Goal: Transaction & Acquisition: Purchase product/service

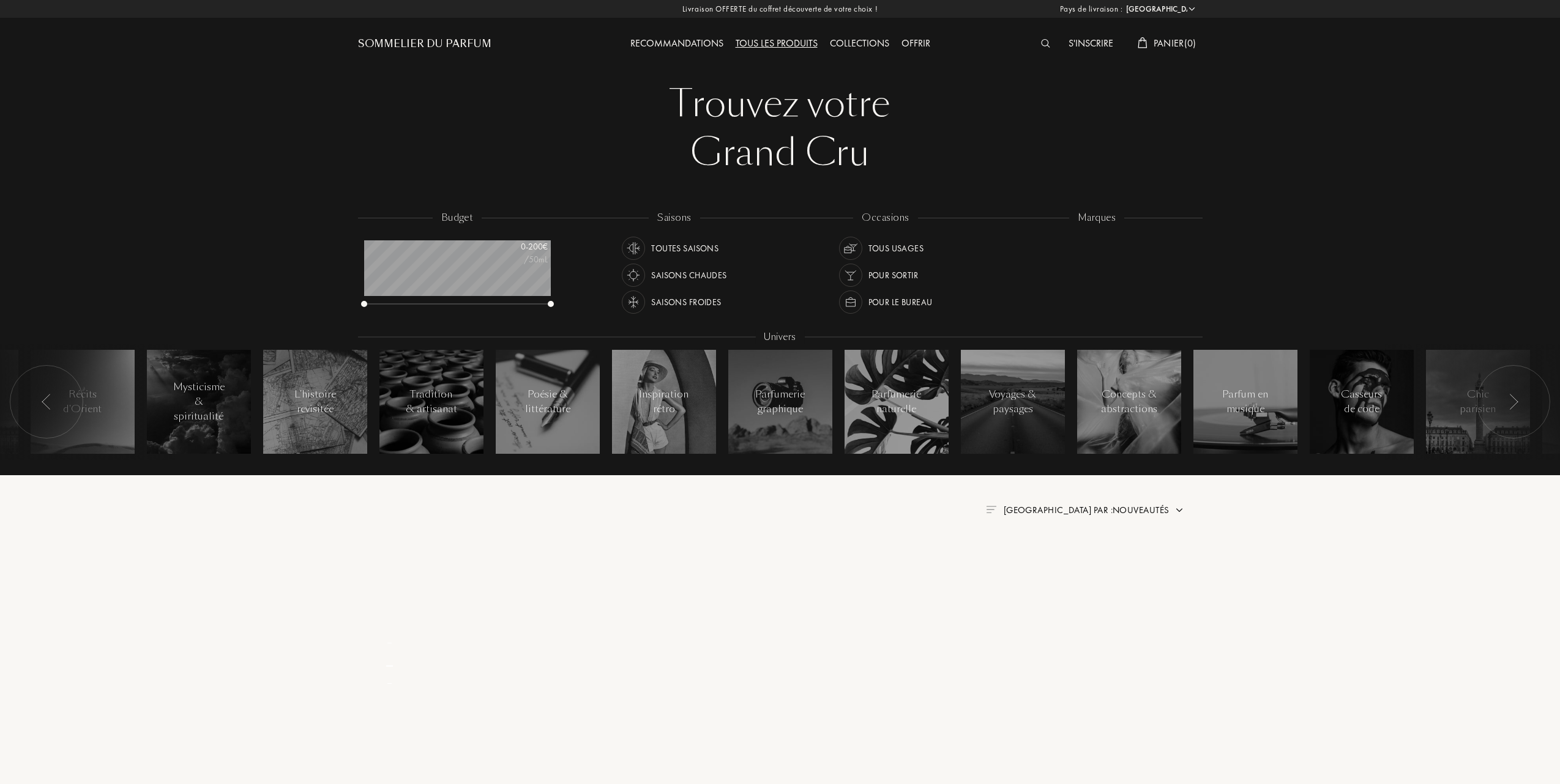
select select "FR"
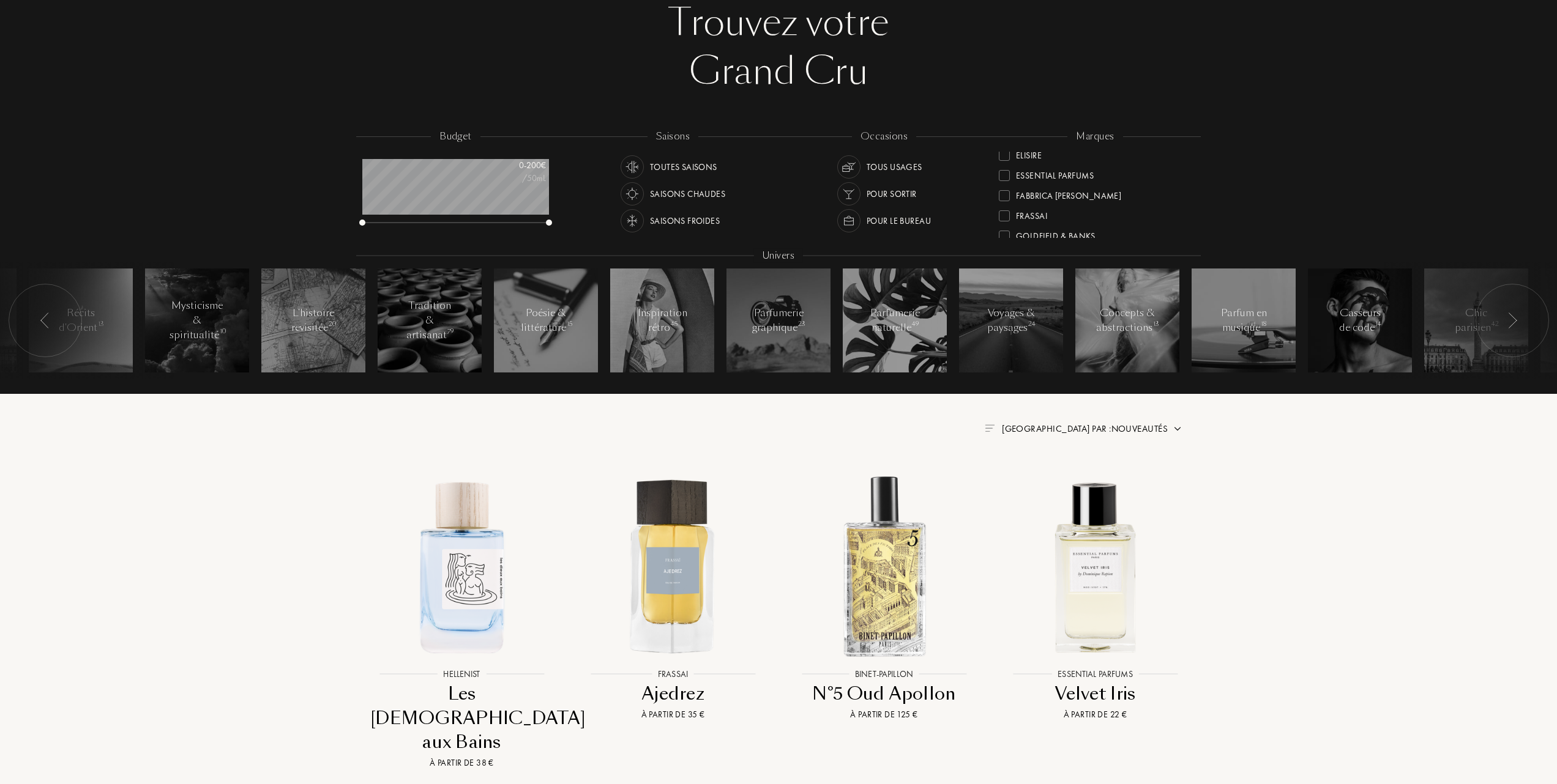
scroll to position [118, 0]
click at [1004, 182] on div at bounding box center [1004, 186] width 11 height 11
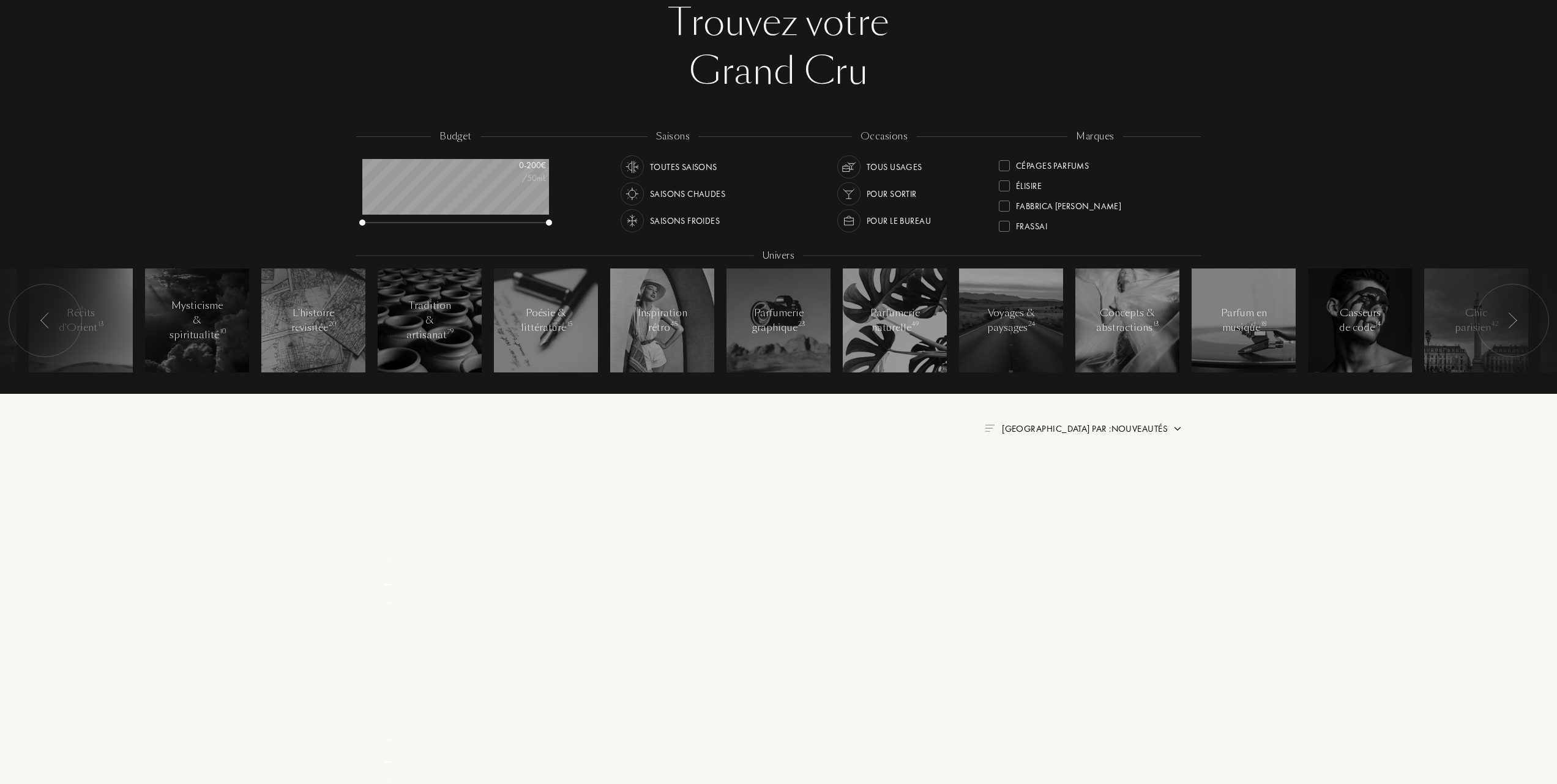
scroll to position [0, 0]
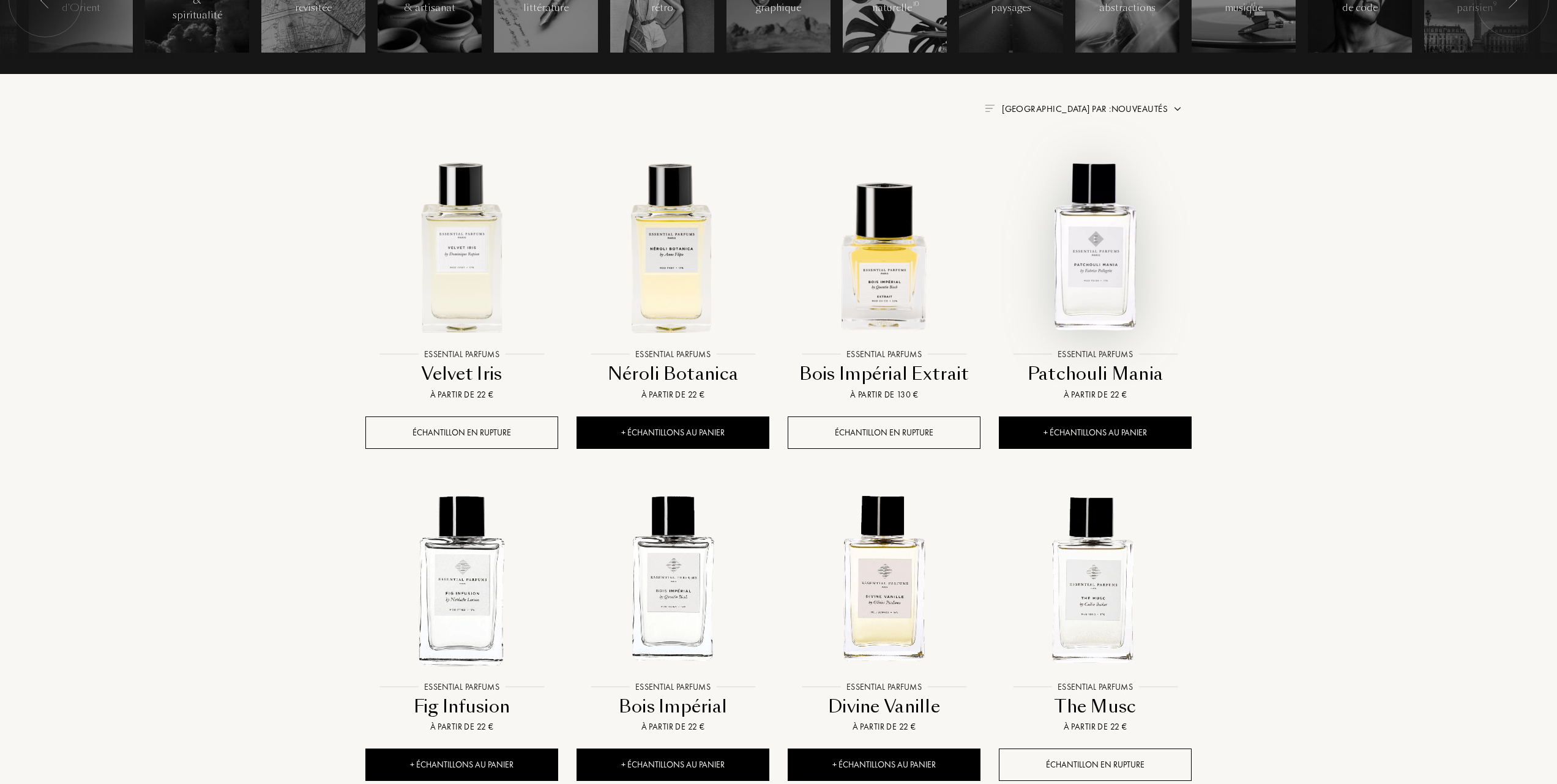
scroll to position [408, 0]
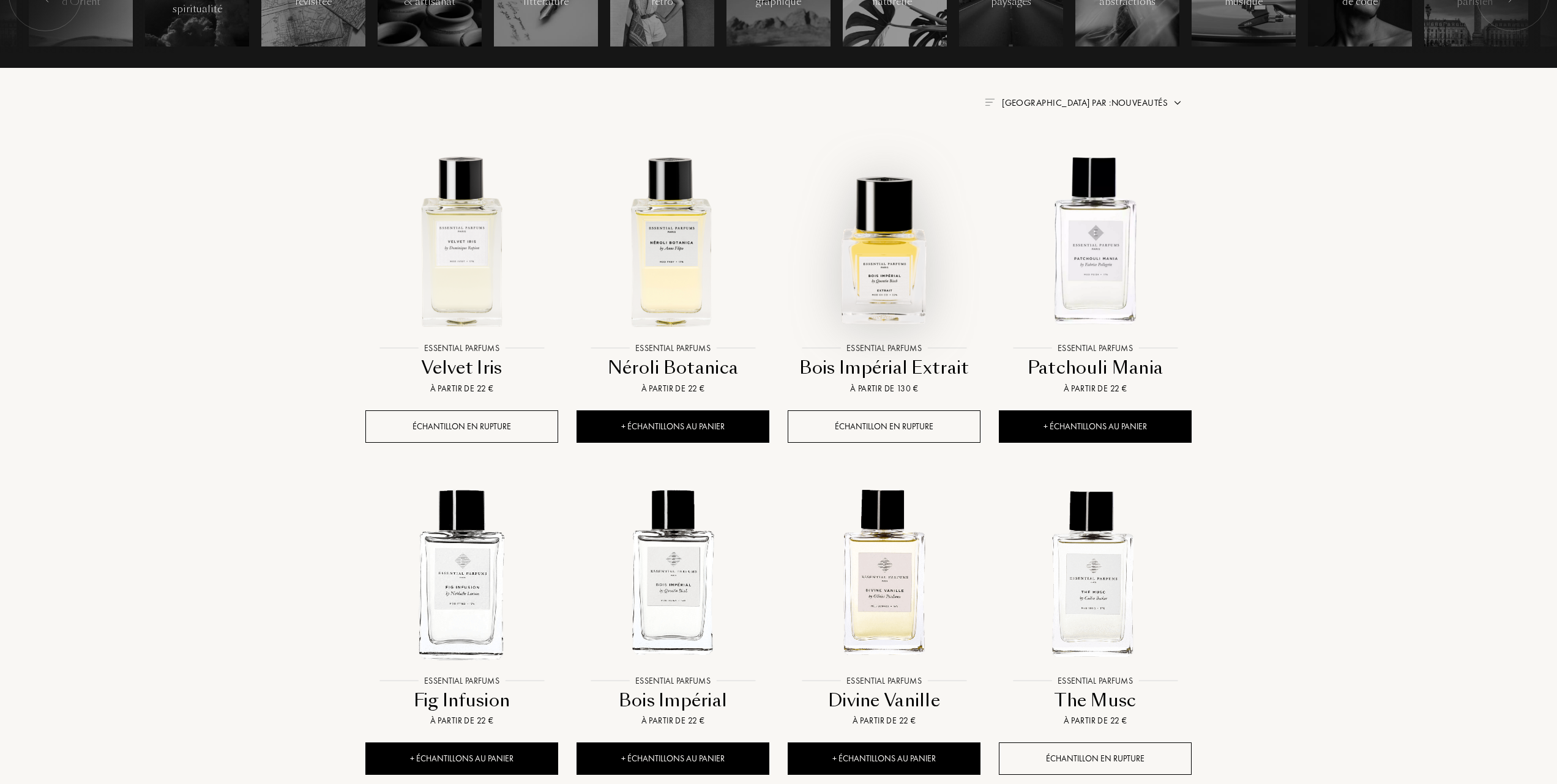
click at [877, 275] on img at bounding box center [884, 240] width 190 height 190
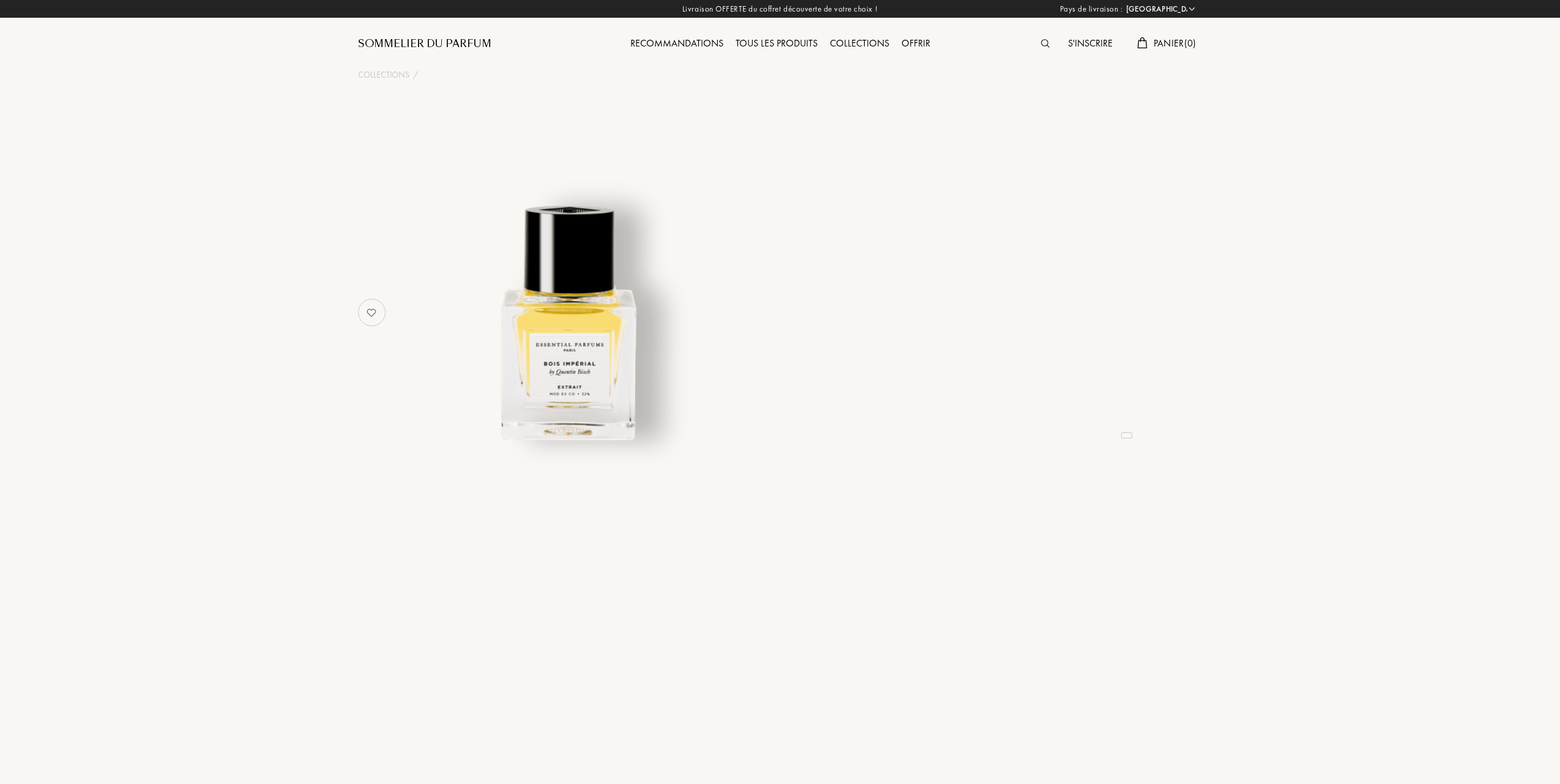
select select "FR"
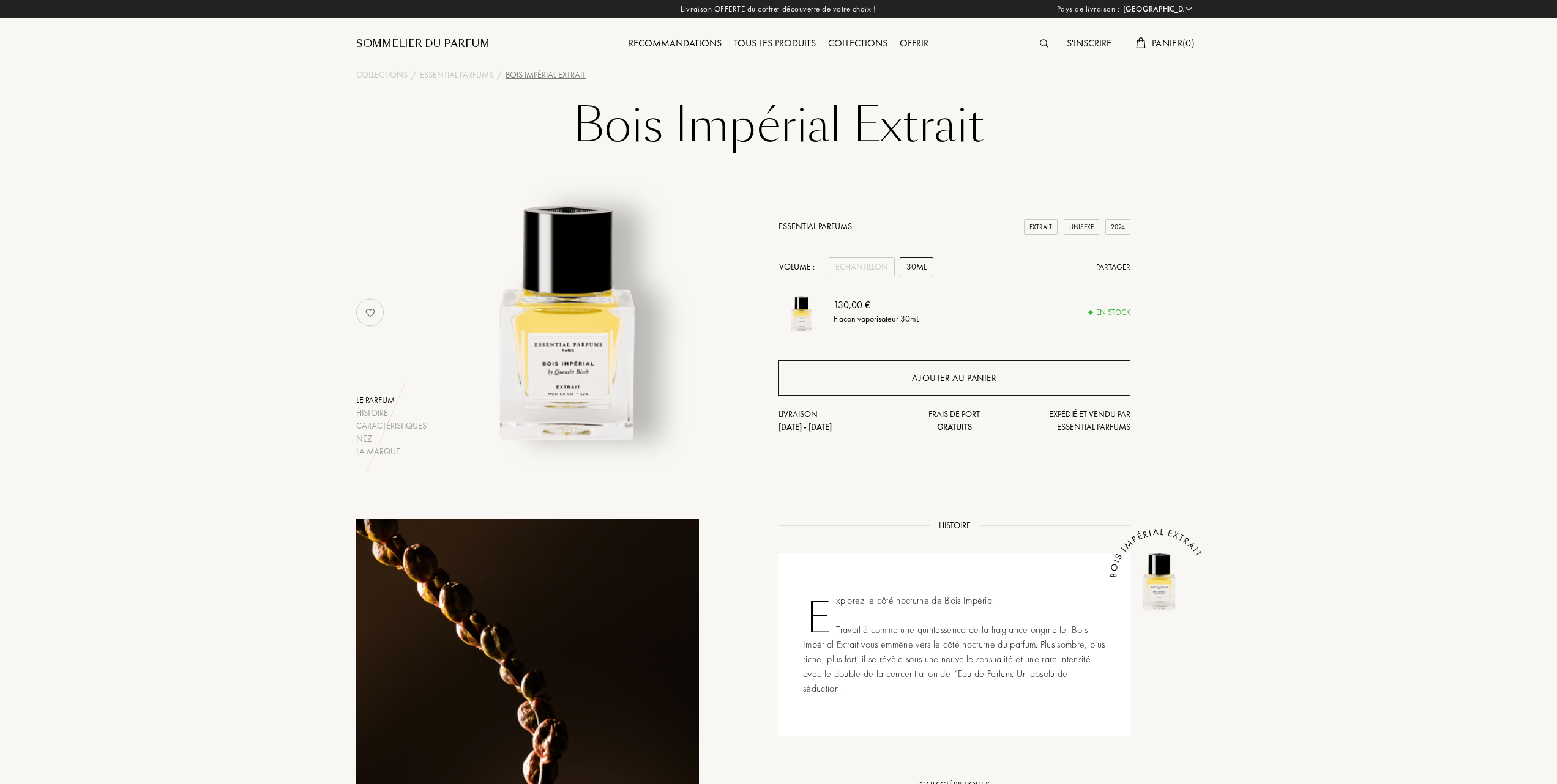
click at [984, 377] on div "Ajouter au panier" at bounding box center [954, 379] width 85 height 14
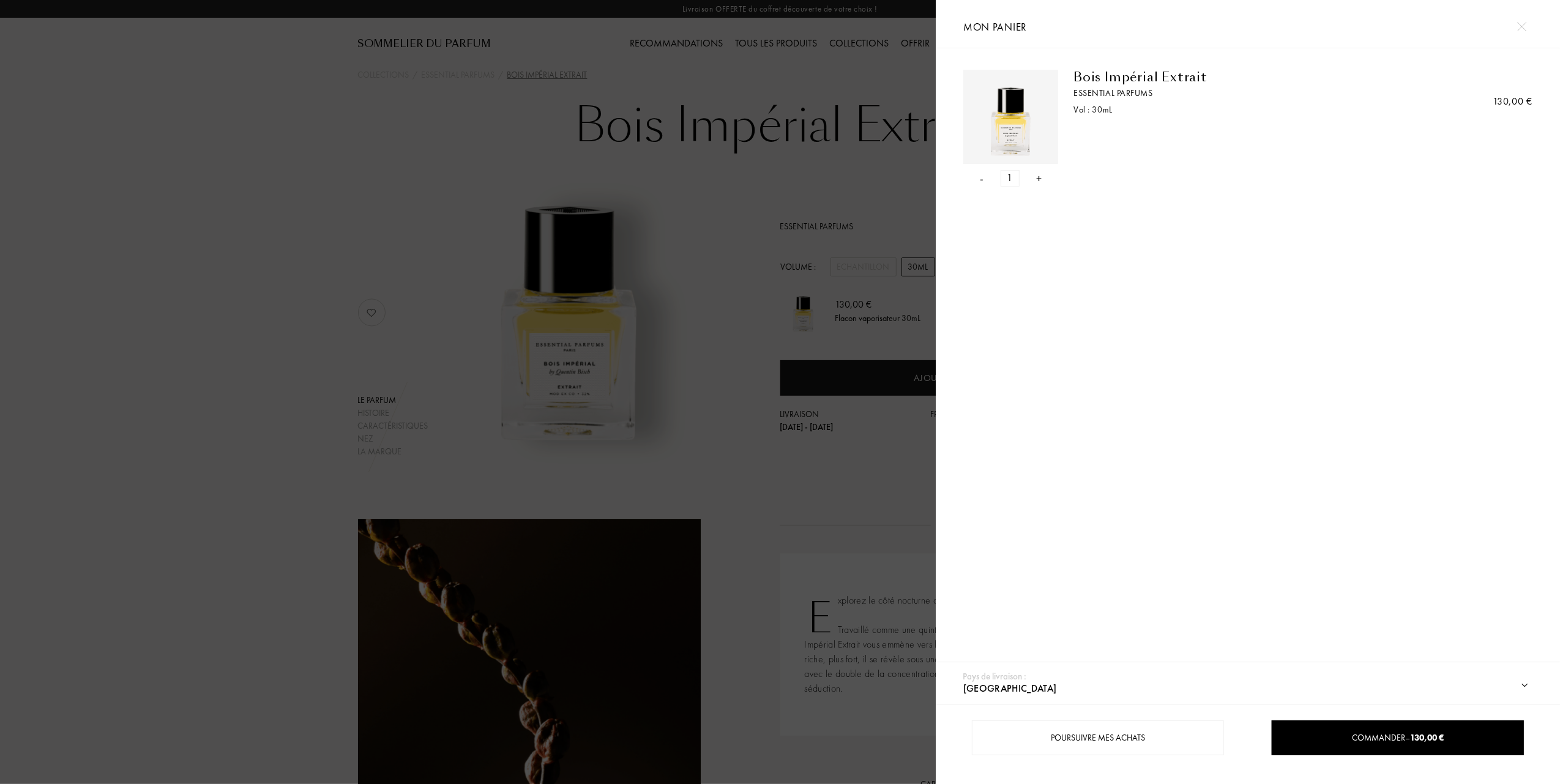
click at [219, 329] on div at bounding box center [468, 392] width 936 height 784
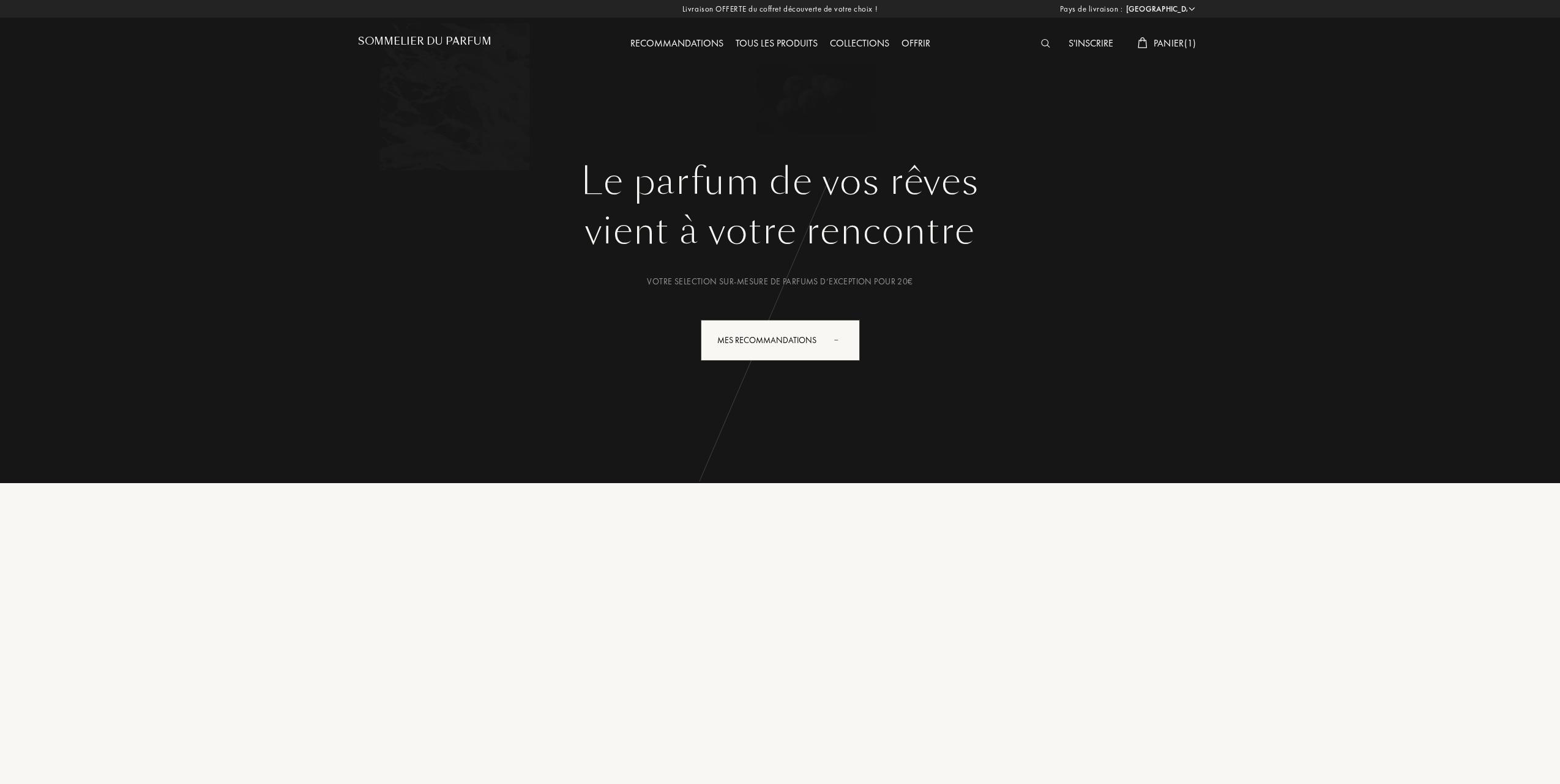
select select "FR"
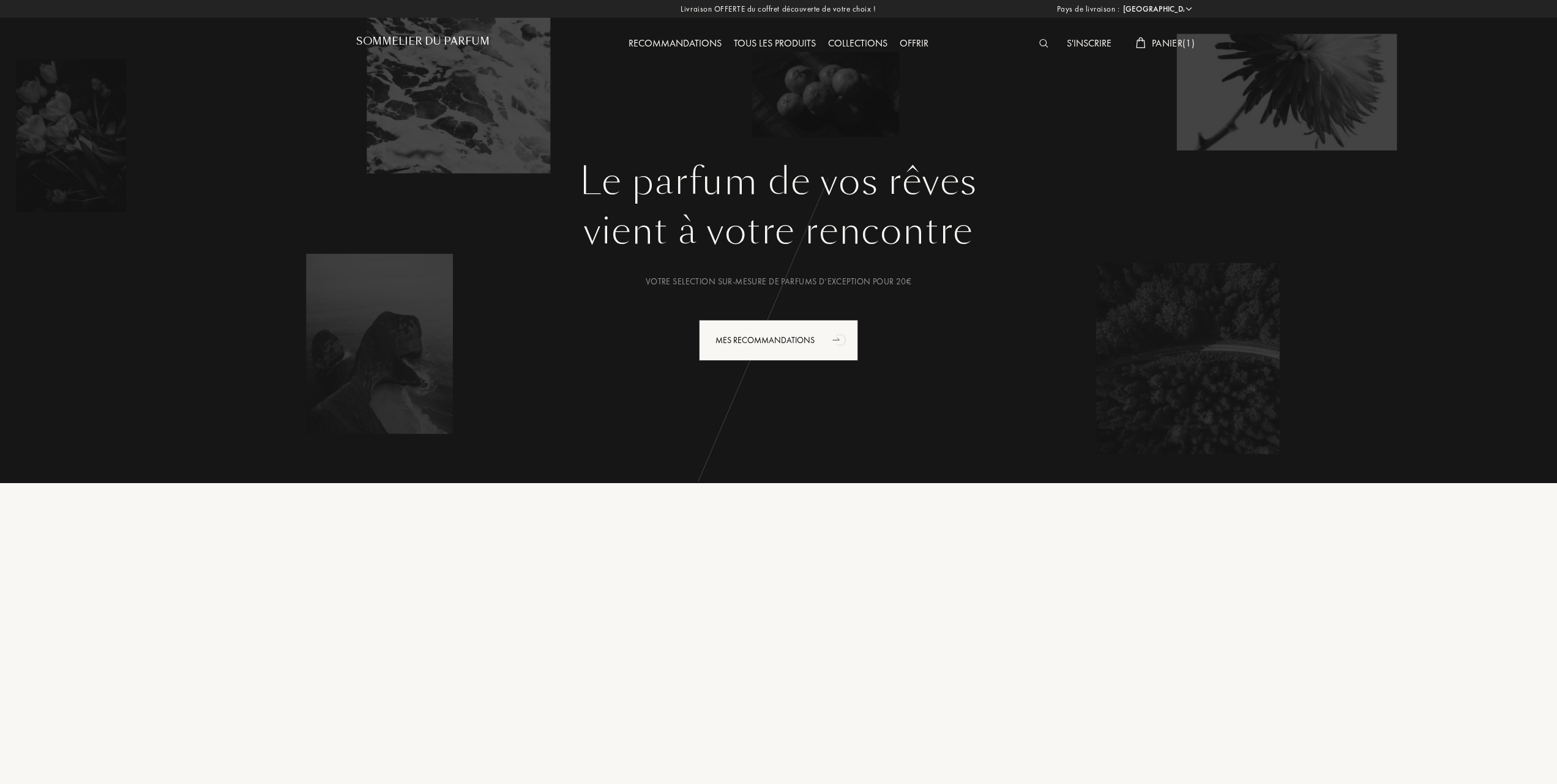
click at [1181, 39] on span "Panier ( 1 )" at bounding box center [1173, 43] width 43 height 13
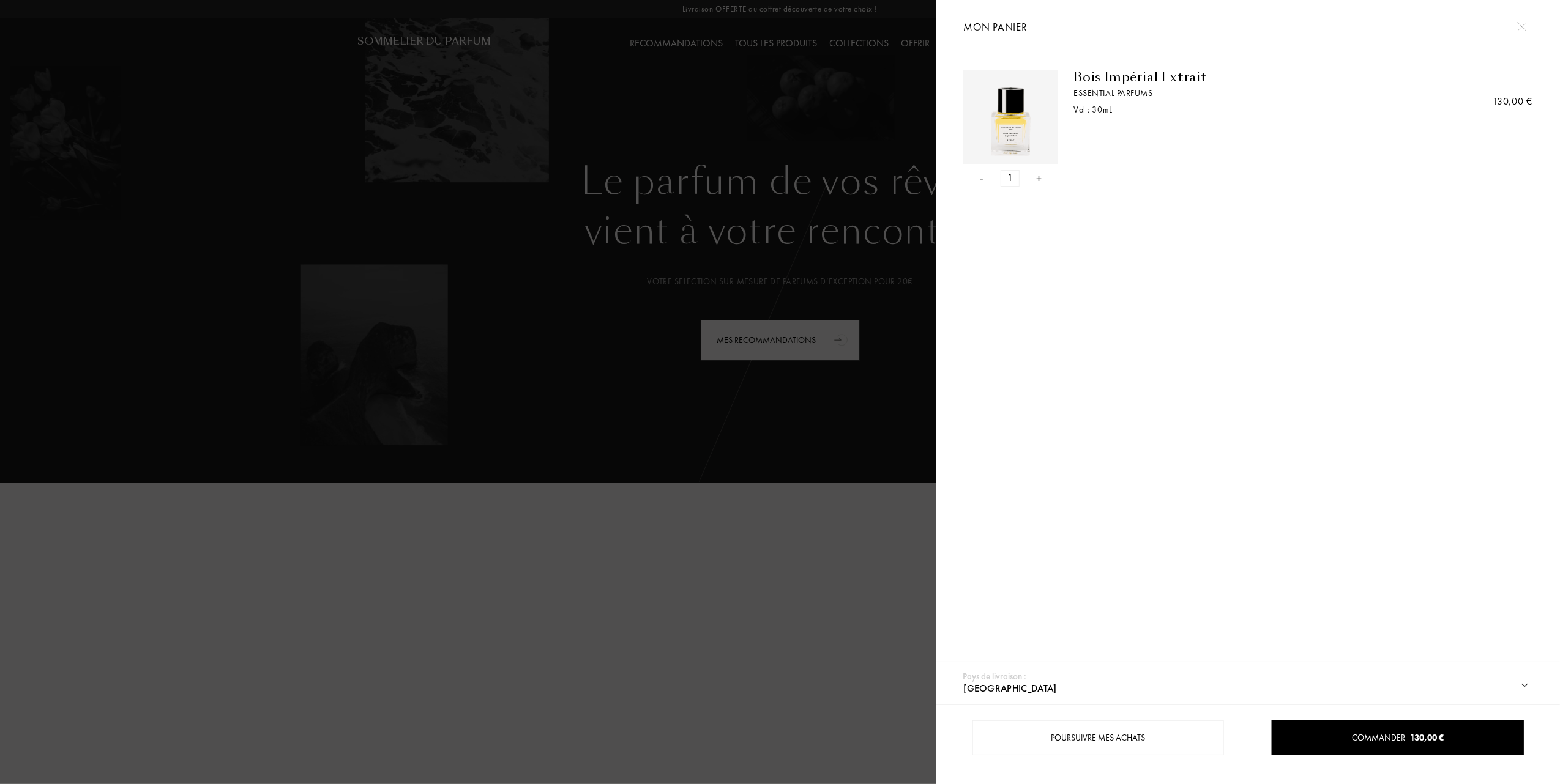
click at [977, 175] on div "- 1 +" at bounding box center [1011, 178] width 95 height 16
click at [978, 180] on div "- 1 +" at bounding box center [1011, 178] width 95 height 16
click at [980, 180] on div "-" at bounding box center [982, 178] width 4 height 16
